Goal: Information Seeking & Learning: Learn about a topic

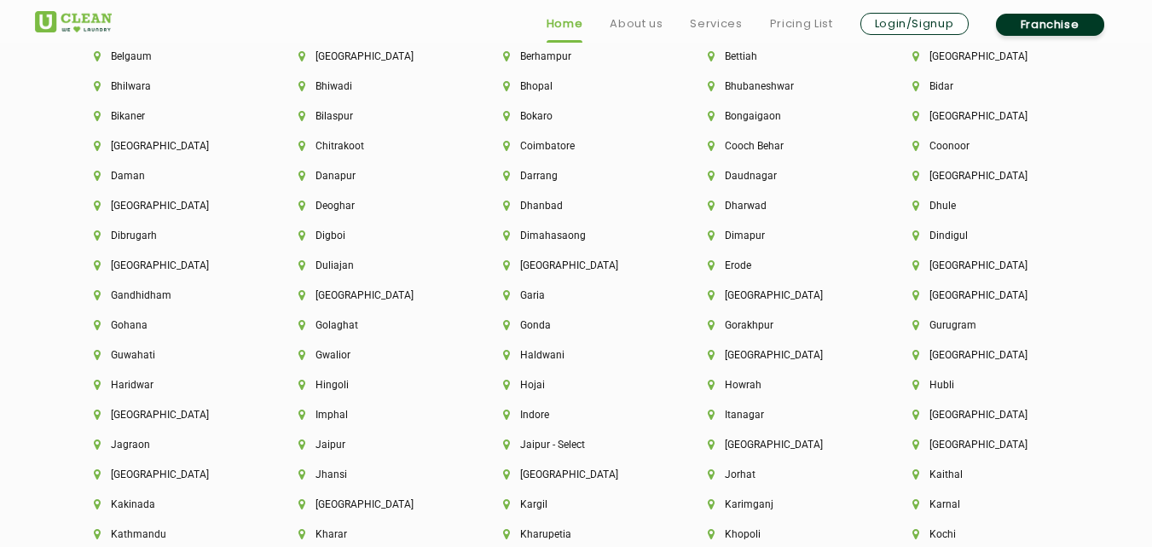
scroll to position [3862, 0]
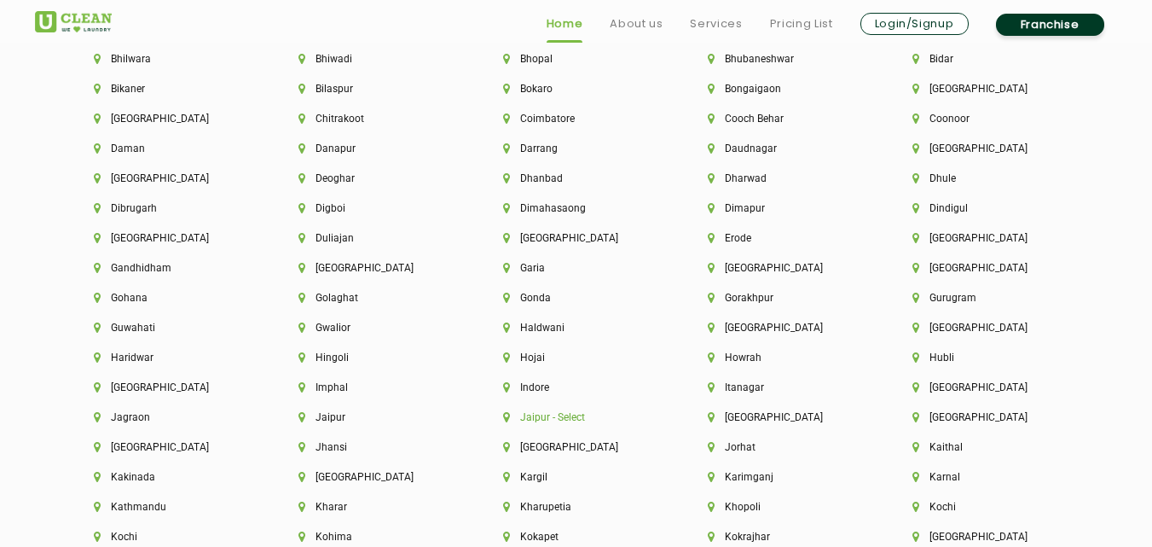
click at [570, 417] on li "Jaipur - Select" at bounding box center [576, 417] width 147 height 12
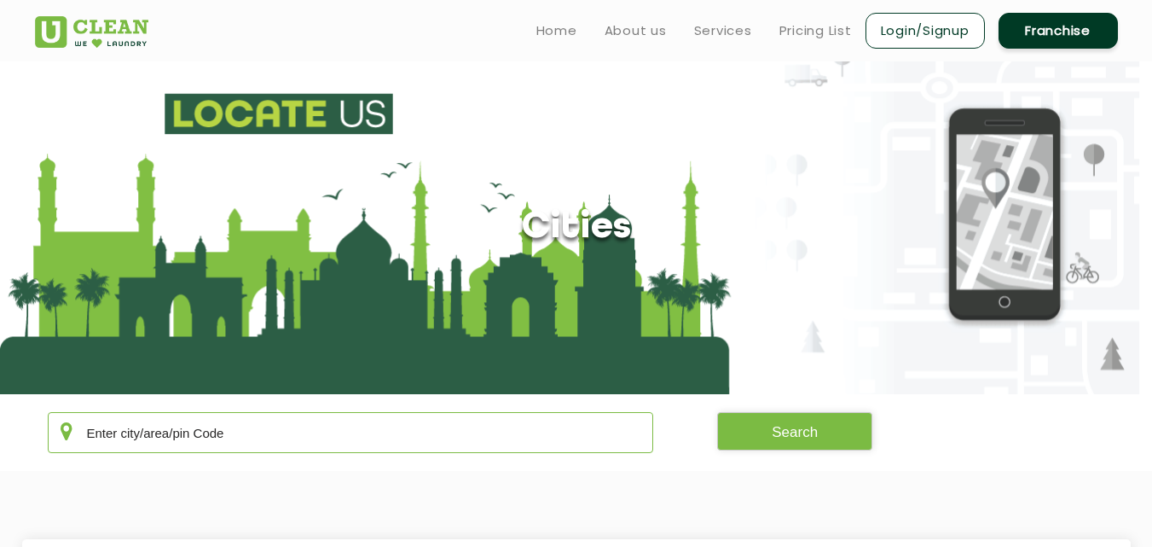
click at [632, 434] on input "text" at bounding box center [351, 432] width 606 height 41
click at [784, 434] on button "Search" at bounding box center [794, 431] width 155 height 38
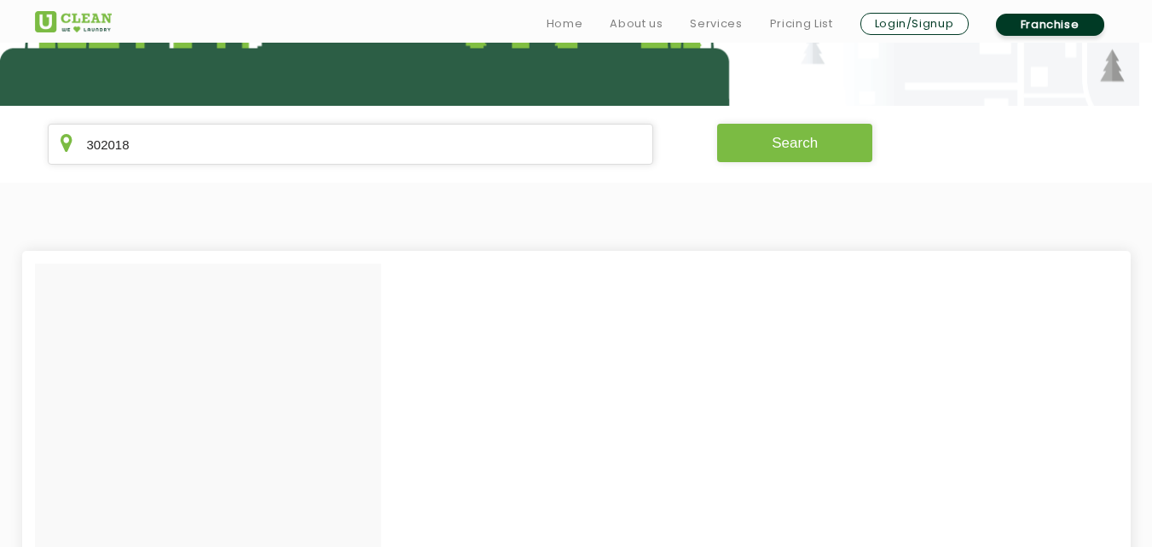
scroll to position [341, 0]
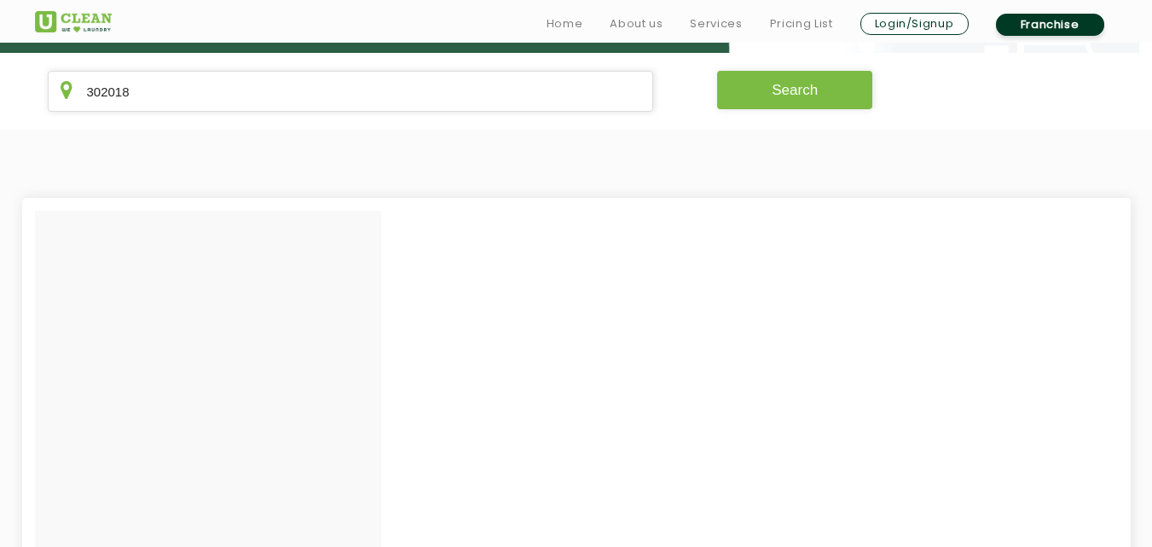
click at [814, 98] on button "Search" at bounding box center [794, 90] width 155 height 38
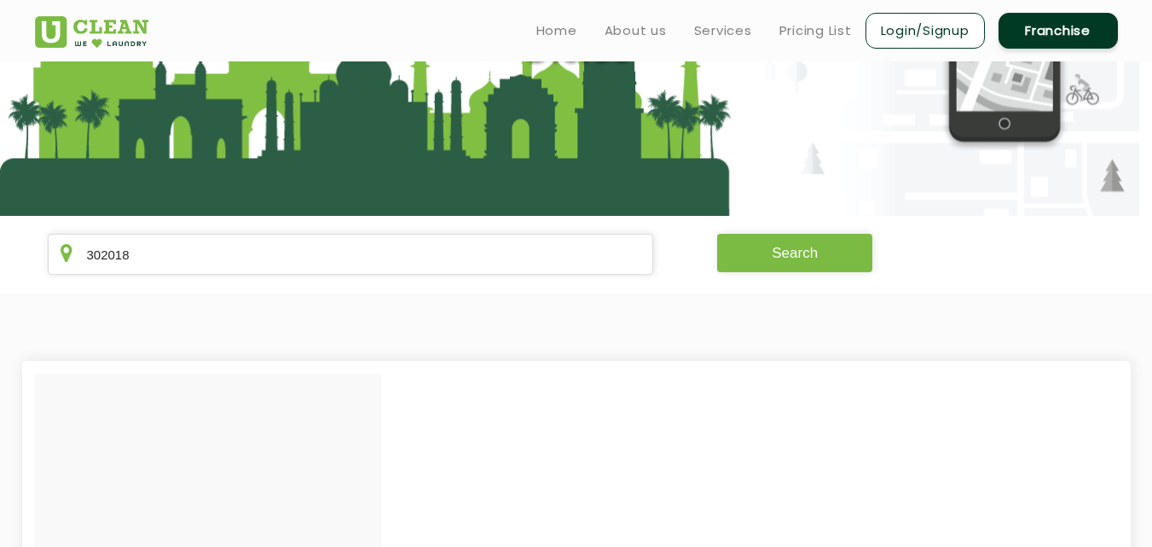
scroll to position [181, 0]
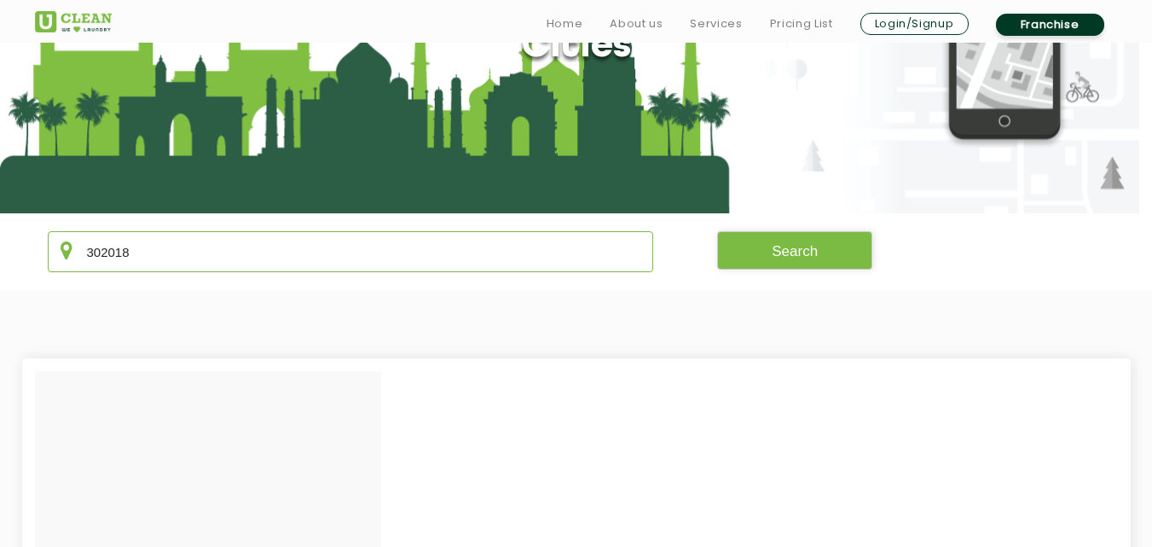
click at [372, 261] on input "302018" at bounding box center [351, 251] width 606 height 41
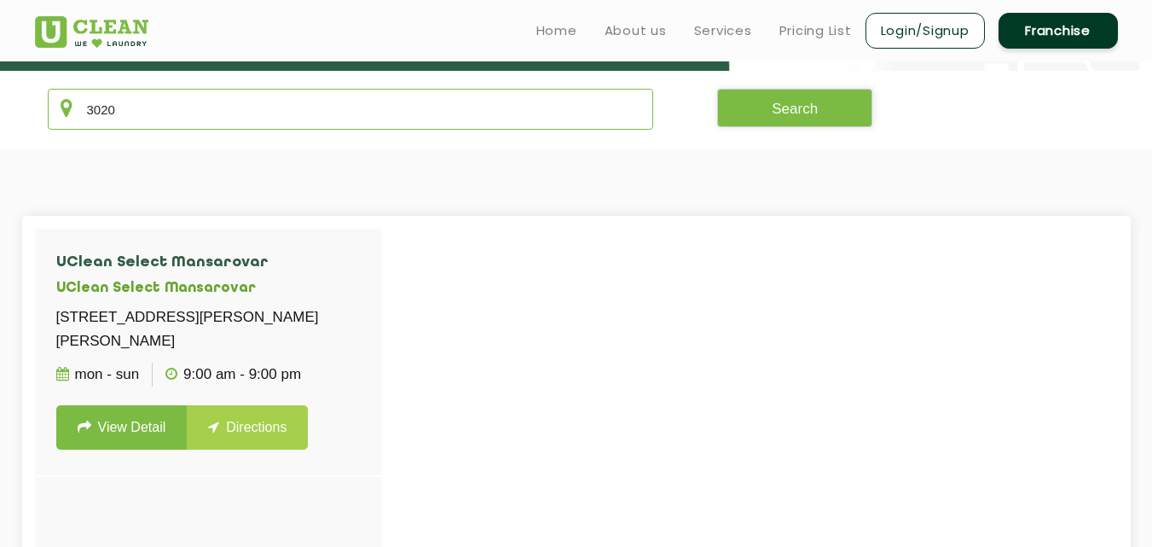
scroll to position [0, 0]
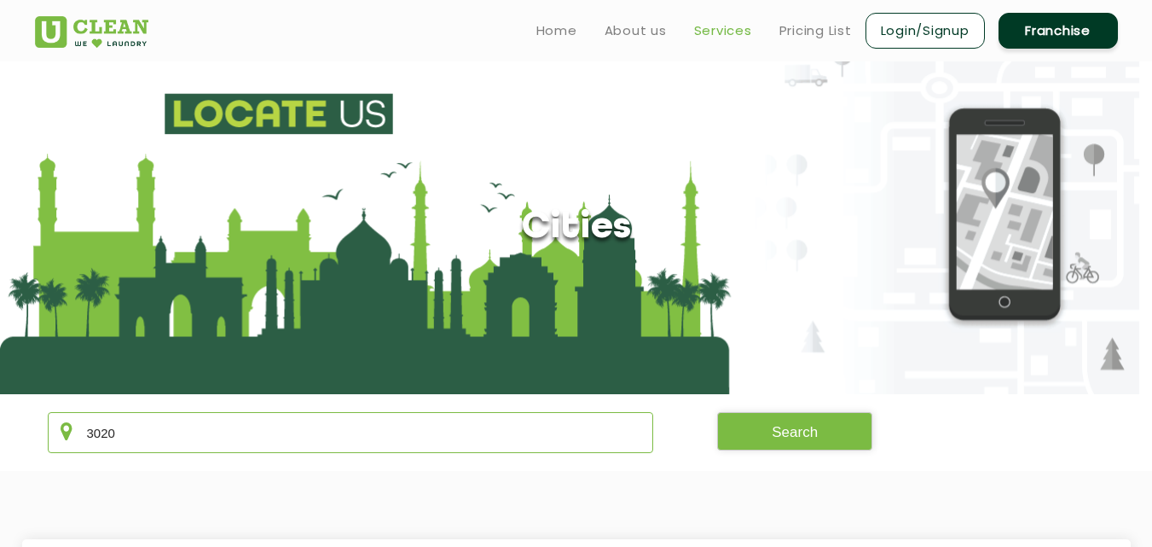
type input "3020"
click at [715, 38] on link "Services" at bounding box center [723, 30] width 58 height 20
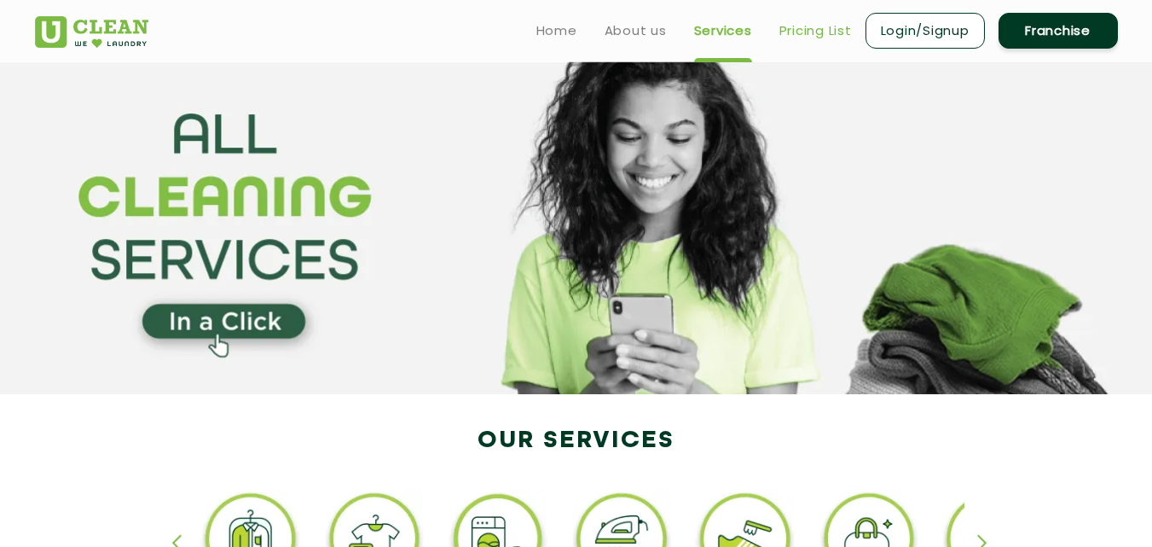
click at [801, 32] on link "Pricing List" at bounding box center [815, 30] width 72 height 20
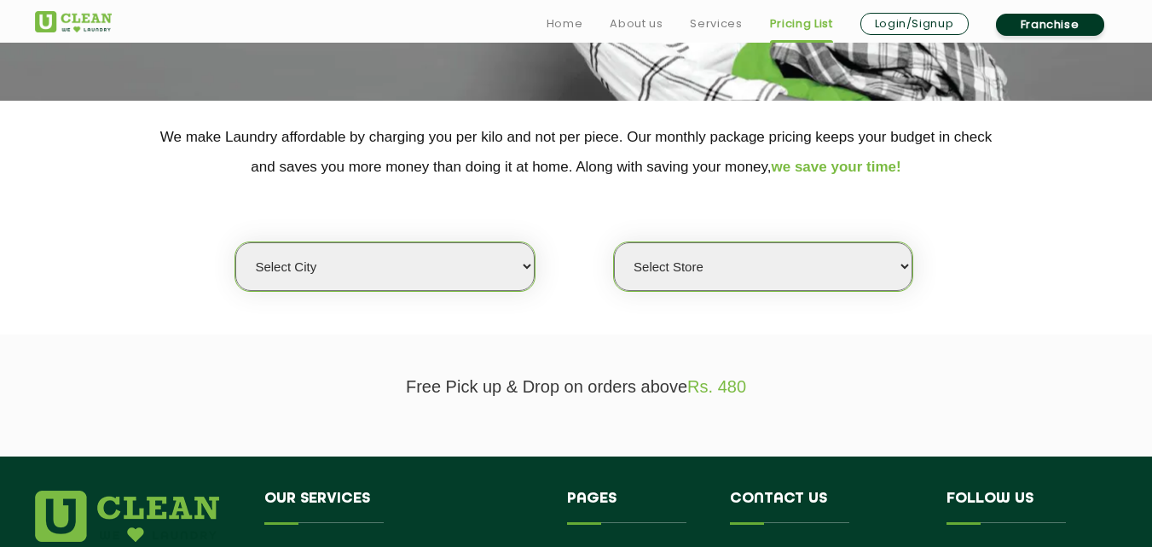
scroll to position [341, 0]
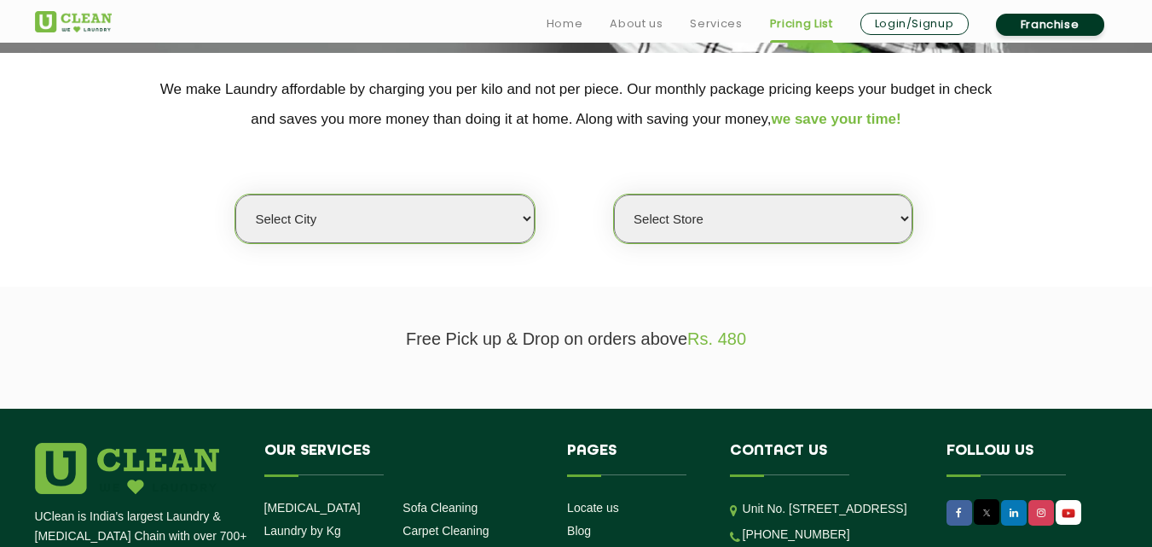
click at [495, 217] on select "Select city Aalo Abu Dhabi Agartala Agra Ahmedabad Akola Aligarh Alwar - UClean…" at bounding box center [384, 218] width 298 height 49
select select "148"
click at [235, 194] on select "Select city Aalo Abu Dhabi Agartala Agra Ahmedabad Akola Aligarh Alwar - UClean…" at bounding box center [384, 218] width 298 height 49
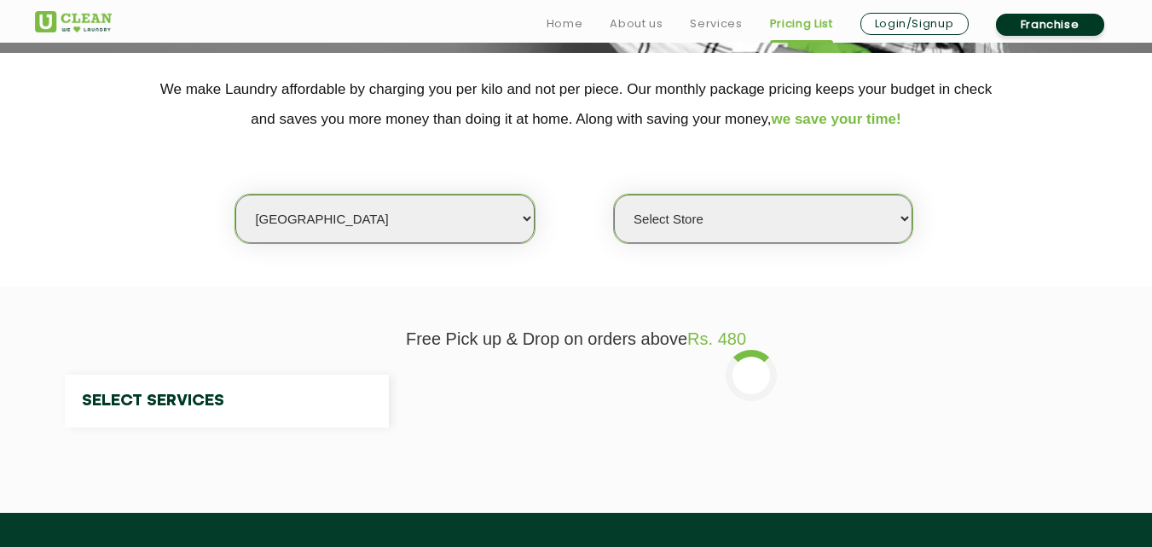
select select "0"
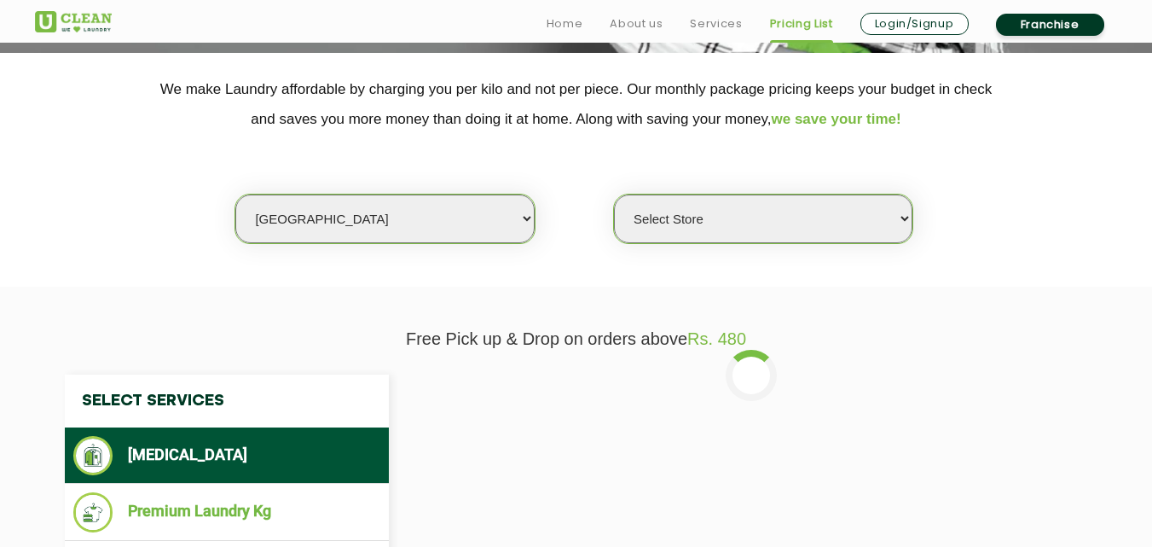
click at [276, 338] on p "Free Pick up & Drop on orders above Rs. 480" at bounding box center [576, 339] width 1083 height 20
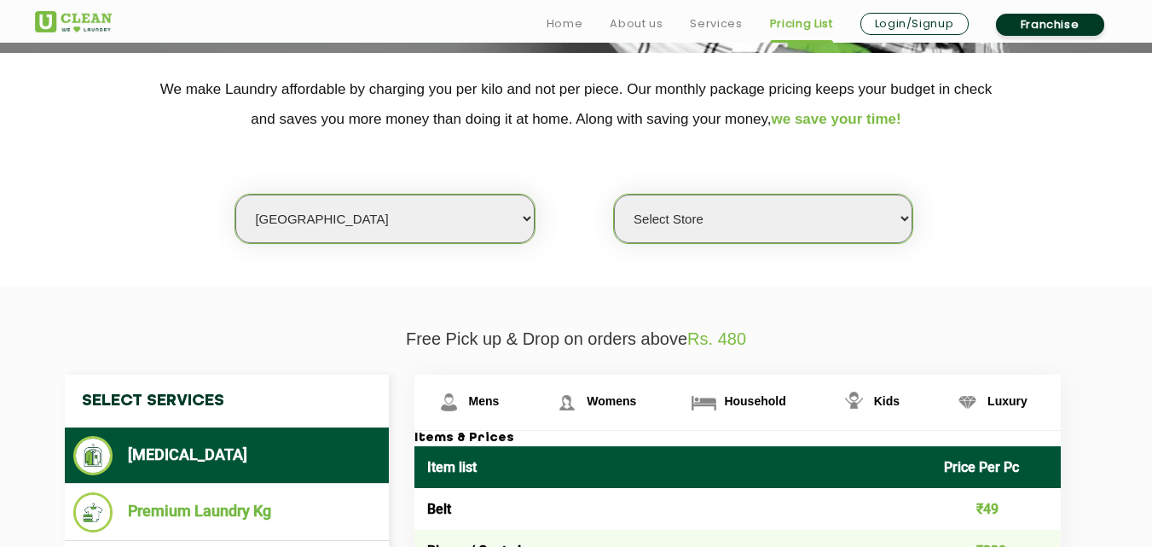
click at [356, 230] on select "Select city Aalo Abu Dhabi Agartala Agra Ahmedabad Akola Aligarh Alwar - UClean…" at bounding box center [384, 218] width 298 height 49
select select "26"
click at [235, 194] on select "Select city Aalo Abu Dhabi Agartala Agra Ahmedabad Akola Aligarh Alwar - UClean…" at bounding box center [384, 218] width 298 height 49
click at [897, 225] on select "Select Store UClean Jagatpura UClean Vaishali Nagar Jaipur UClean Vidhyadhar Na…" at bounding box center [763, 218] width 298 height 49
select select "540"
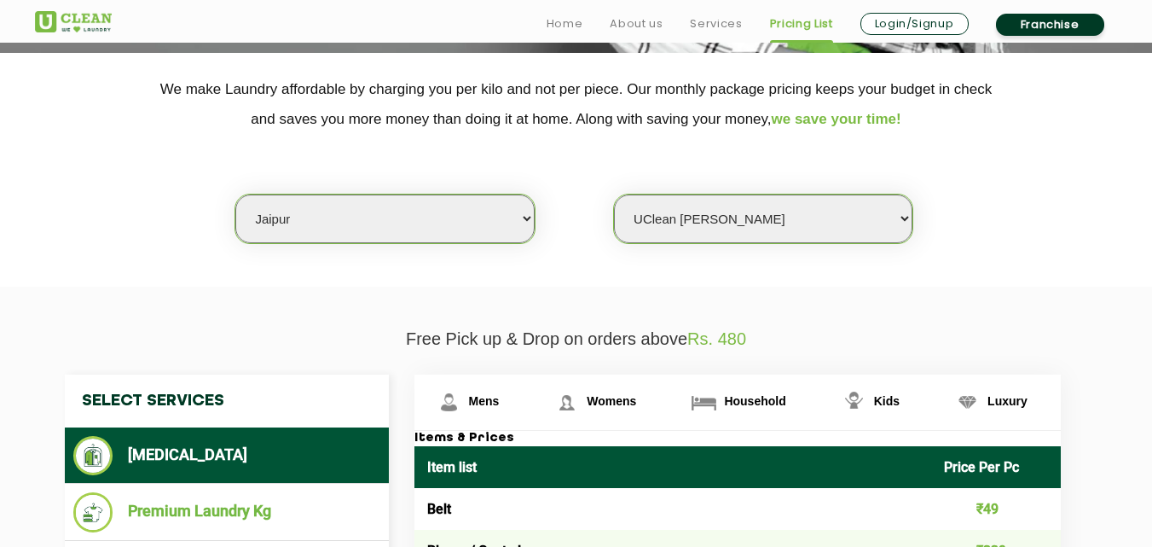
click at [614, 194] on select "Select Store UClean Jagatpura UClean Vaishali Nagar Jaipur UClean Vidhyadhar Na…" at bounding box center [763, 218] width 298 height 49
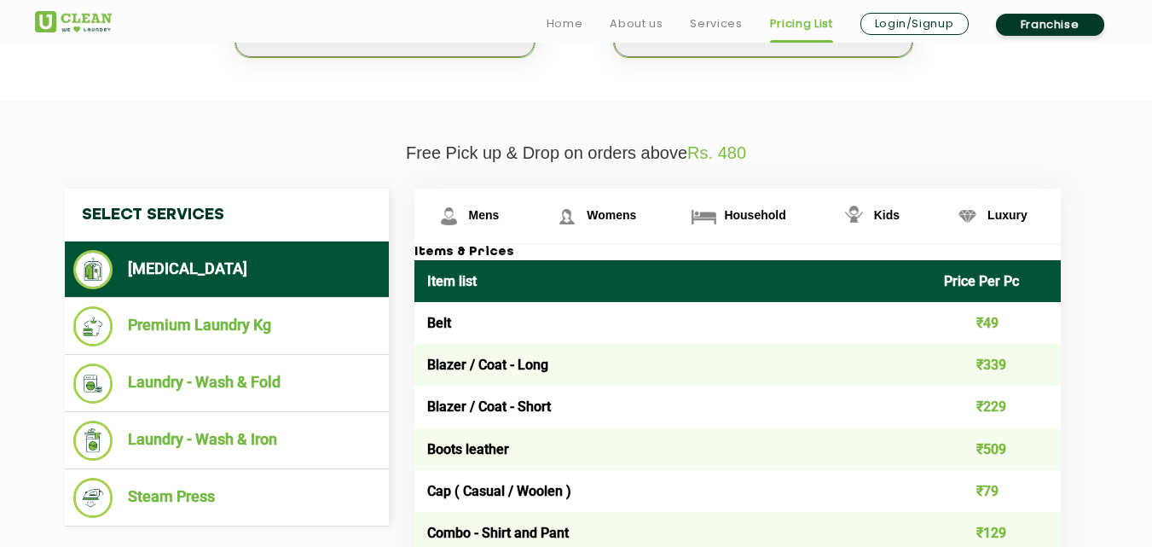
scroll to position [592, 0]
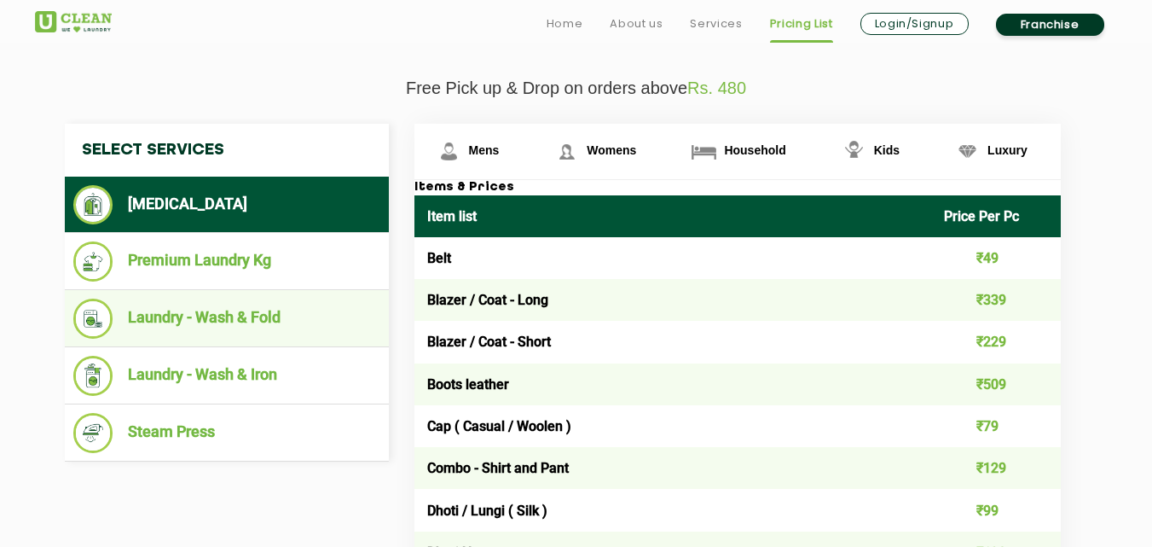
click at [258, 317] on li "Laundry - Wash & Fold" at bounding box center [226, 318] width 307 height 40
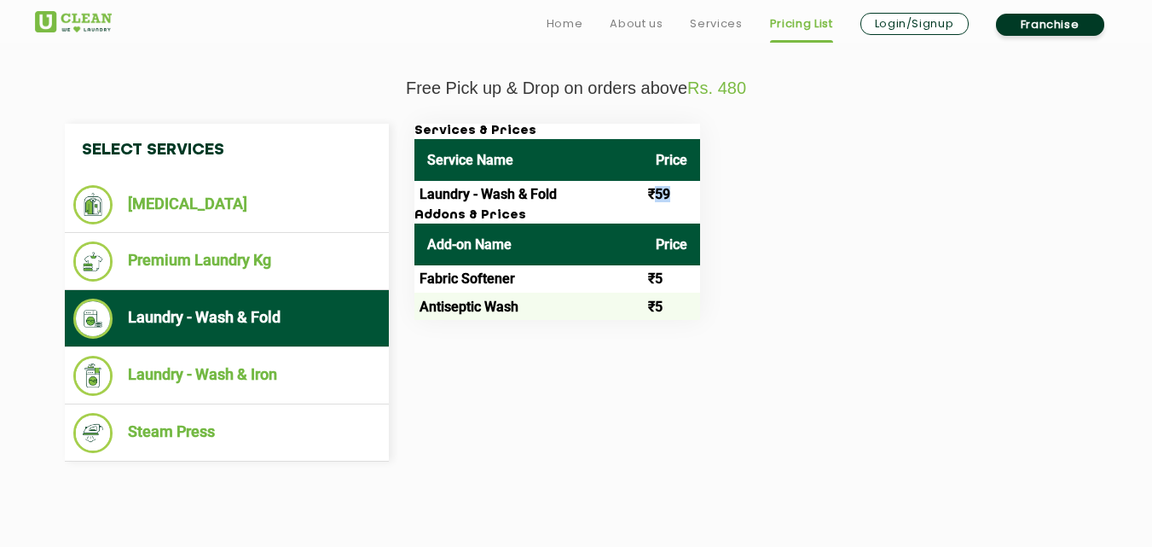
drag, startPoint x: 669, startPoint y: 198, endPoint x: 651, endPoint y: 198, distance: 17.1
click at [651, 198] on td "₹59" at bounding box center [671, 194] width 57 height 27
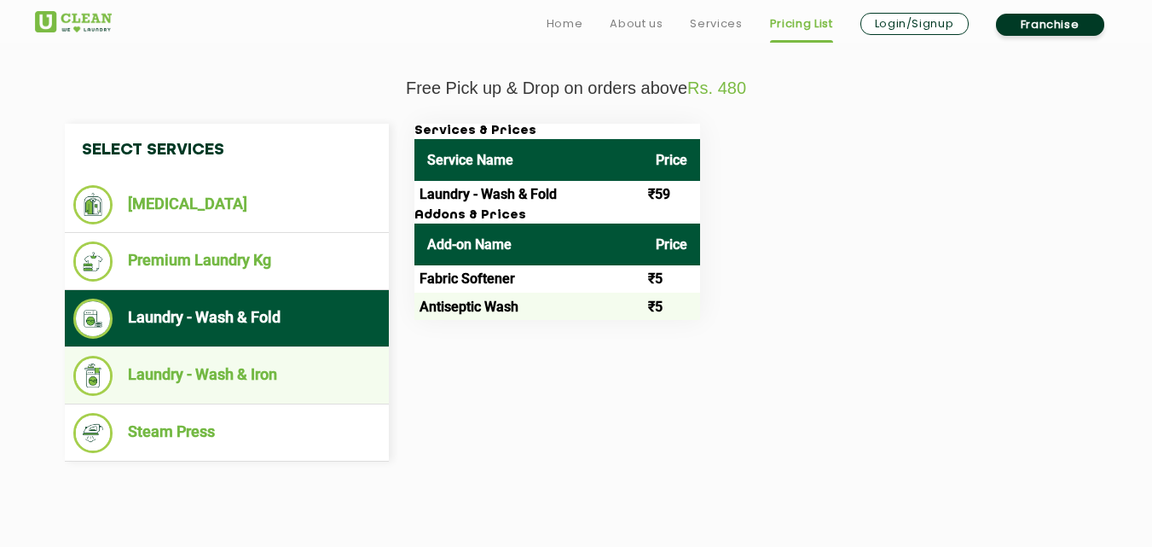
click at [248, 387] on li "Laundry - Wash & Iron" at bounding box center [226, 376] width 307 height 40
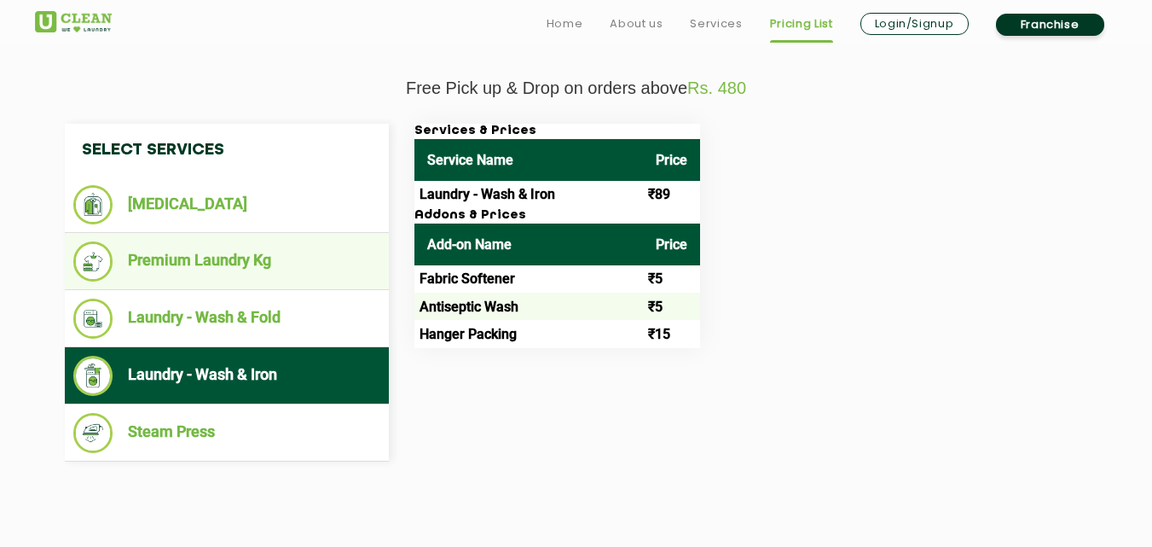
click at [248, 271] on li "Premium Laundry Kg" at bounding box center [226, 261] width 307 height 40
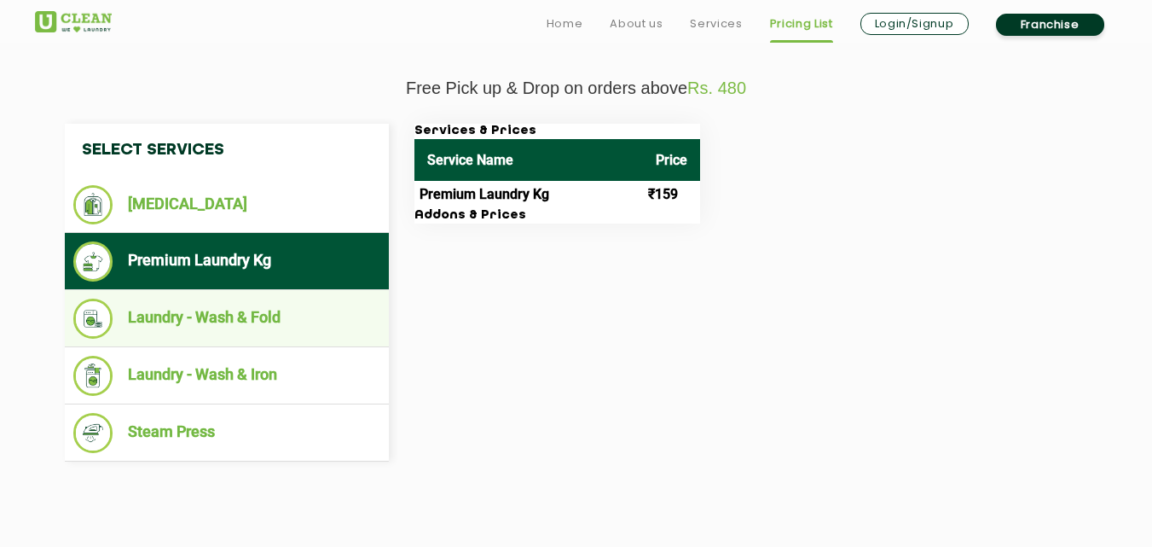
click at [249, 316] on li "Laundry - Wash & Fold" at bounding box center [226, 318] width 307 height 40
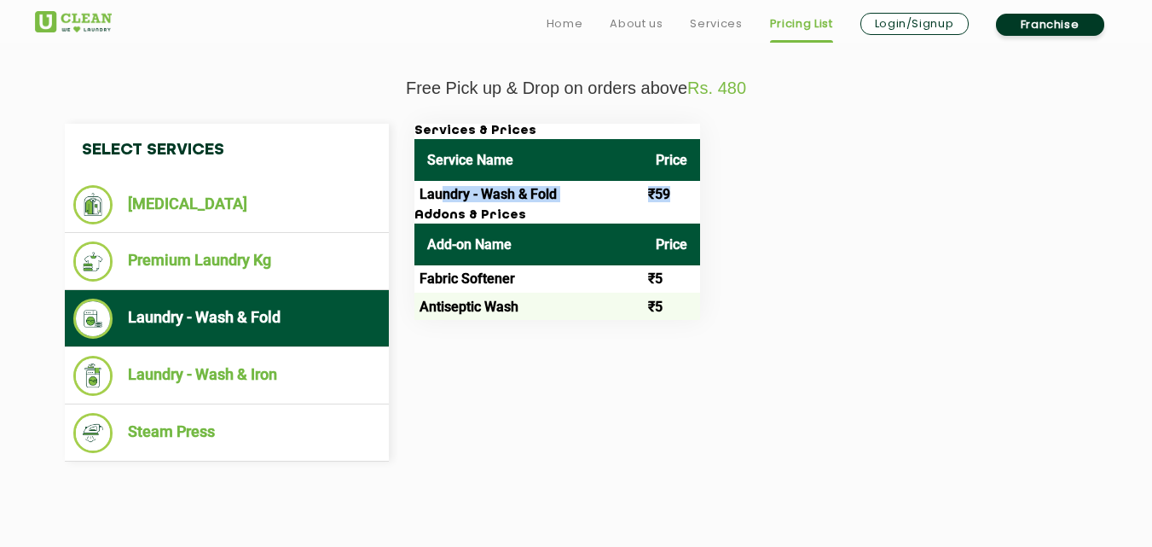
drag, startPoint x: 442, startPoint y: 196, endPoint x: 667, endPoint y: 194, distance: 225.1
click at [667, 194] on tr "Laundry - Wash & Fold ₹59" at bounding box center [557, 194] width 286 height 27
click at [776, 309] on div "Services & Prices Service Name Price Laundry - Wash & Fold ₹59 Addons & Prices …" at bounding box center [751, 222] width 699 height 196
click at [644, 20] on link "About us" at bounding box center [636, 24] width 53 height 20
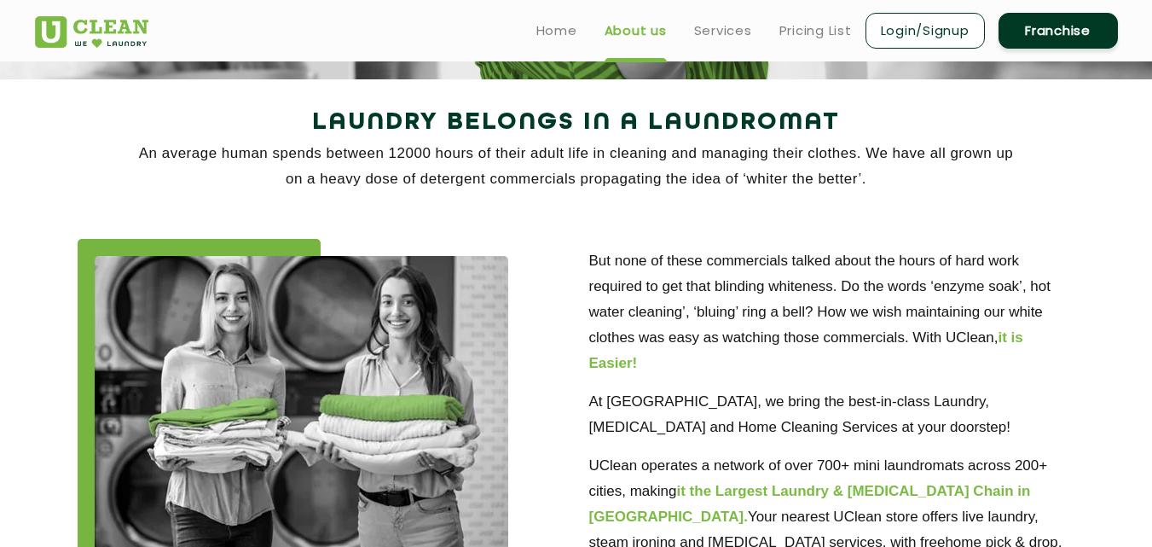
scroll to position [300, 0]
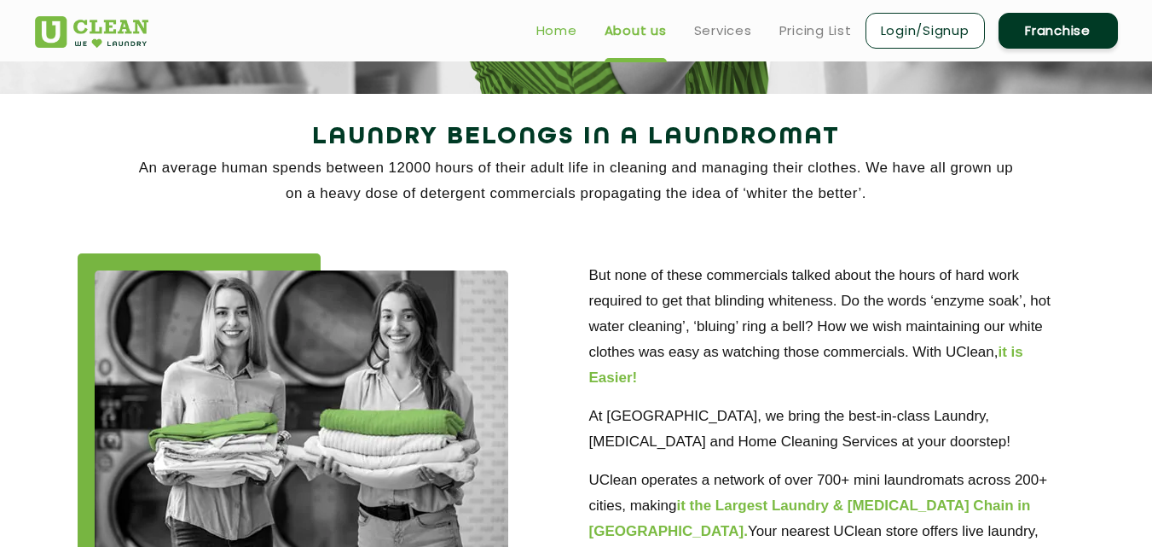
click at [558, 26] on link "Home" at bounding box center [556, 30] width 41 height 20
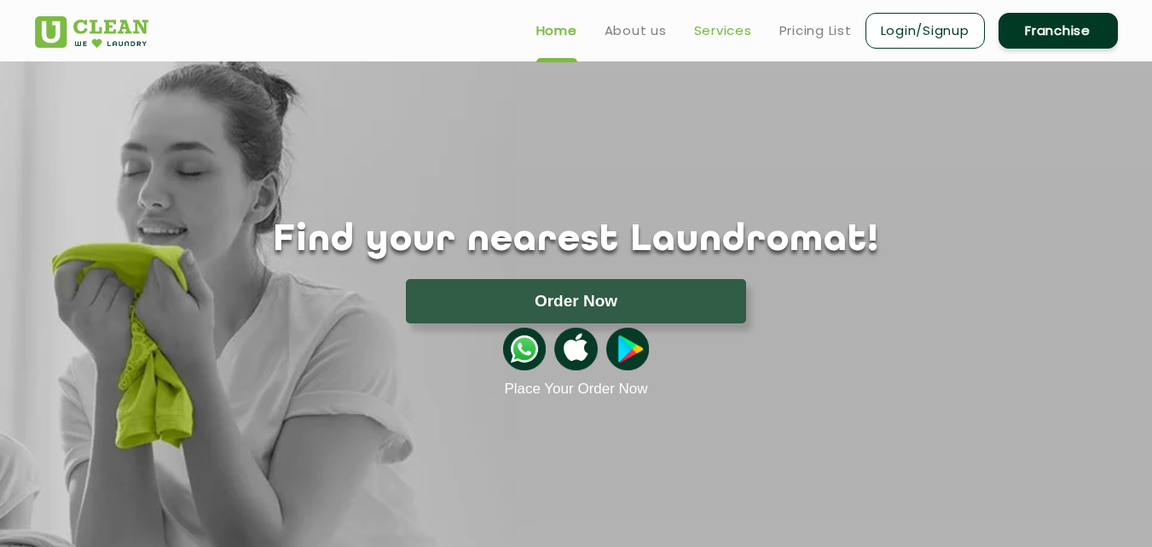
click at [741, 31] on link "Services" at bounding box center [723, 30] width 58 height 20
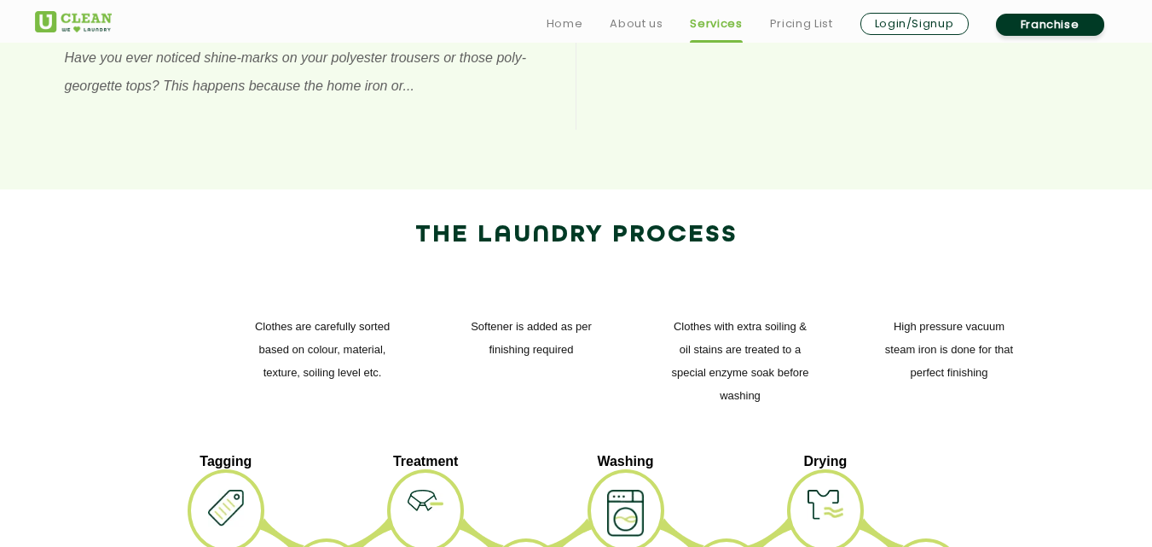
scroll to position [1908, 0]
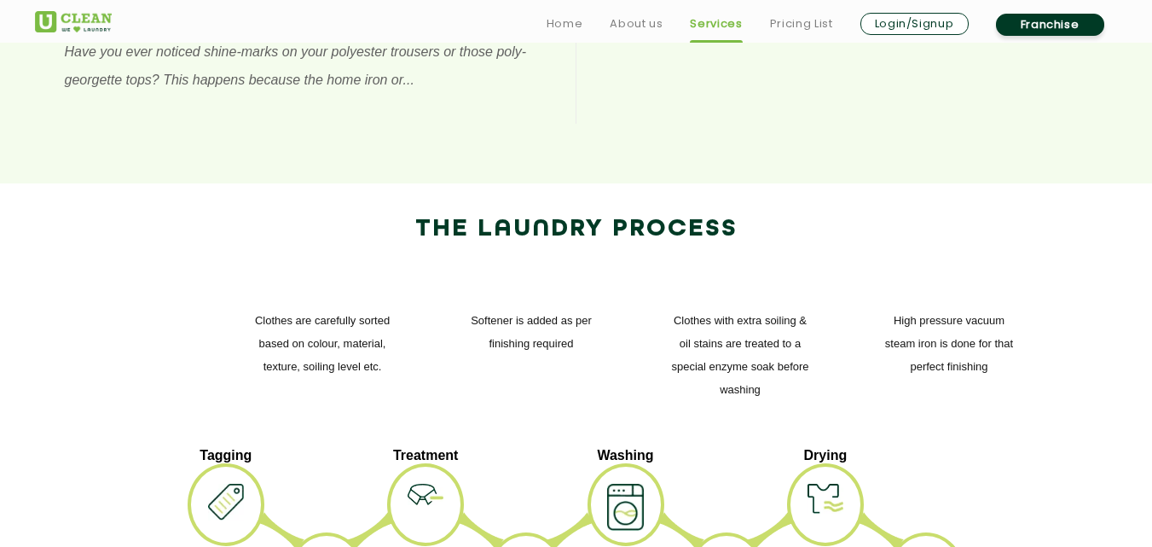
click at [1104, 448] on ul "Tagging Sorting Treatment Pre-Wash Washing Softener Drying Ironing" at bounding box center [576, 542] width 1057 height 188
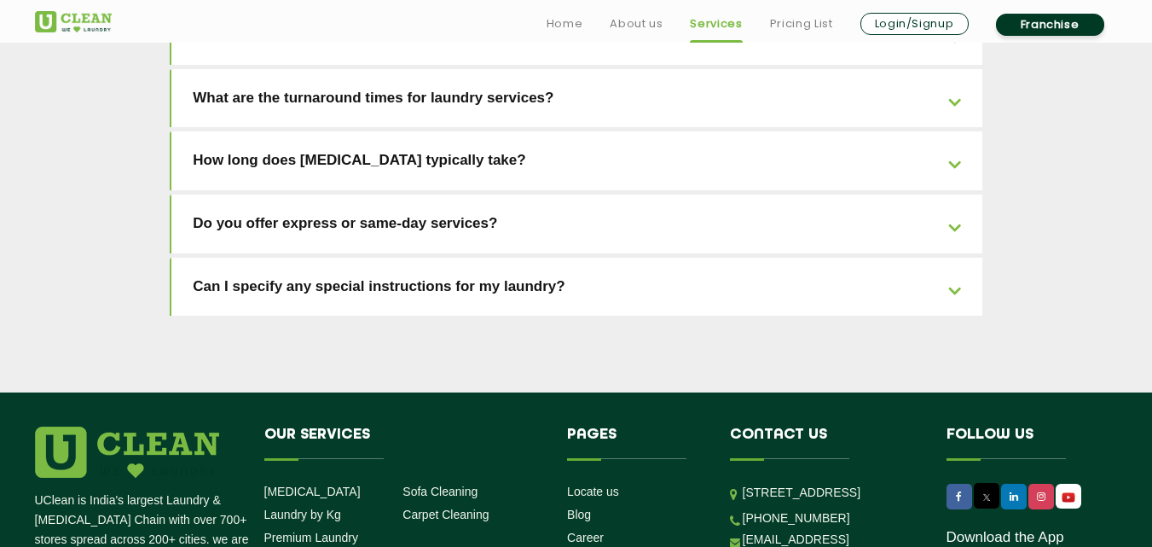
scroll to position [3951, 0]
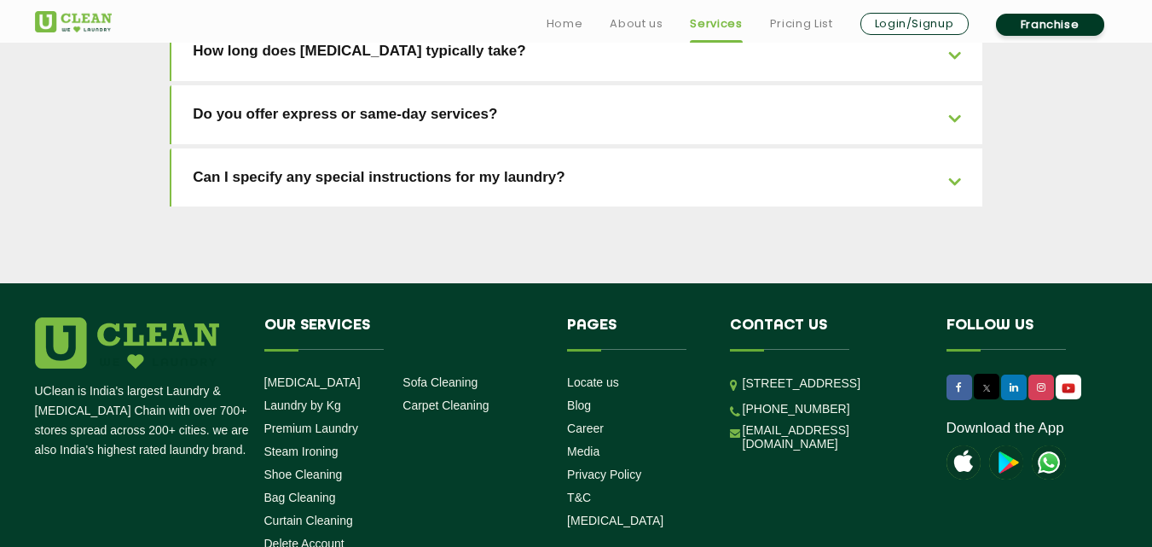
click at [1104, 359] on div "UClean is India's largest Laundry & [MEDICAL_DATA] Chain with over 700+ stores …" at bounding box center [576, 437] width 1109 height 240
